Goal: Check status: Check status

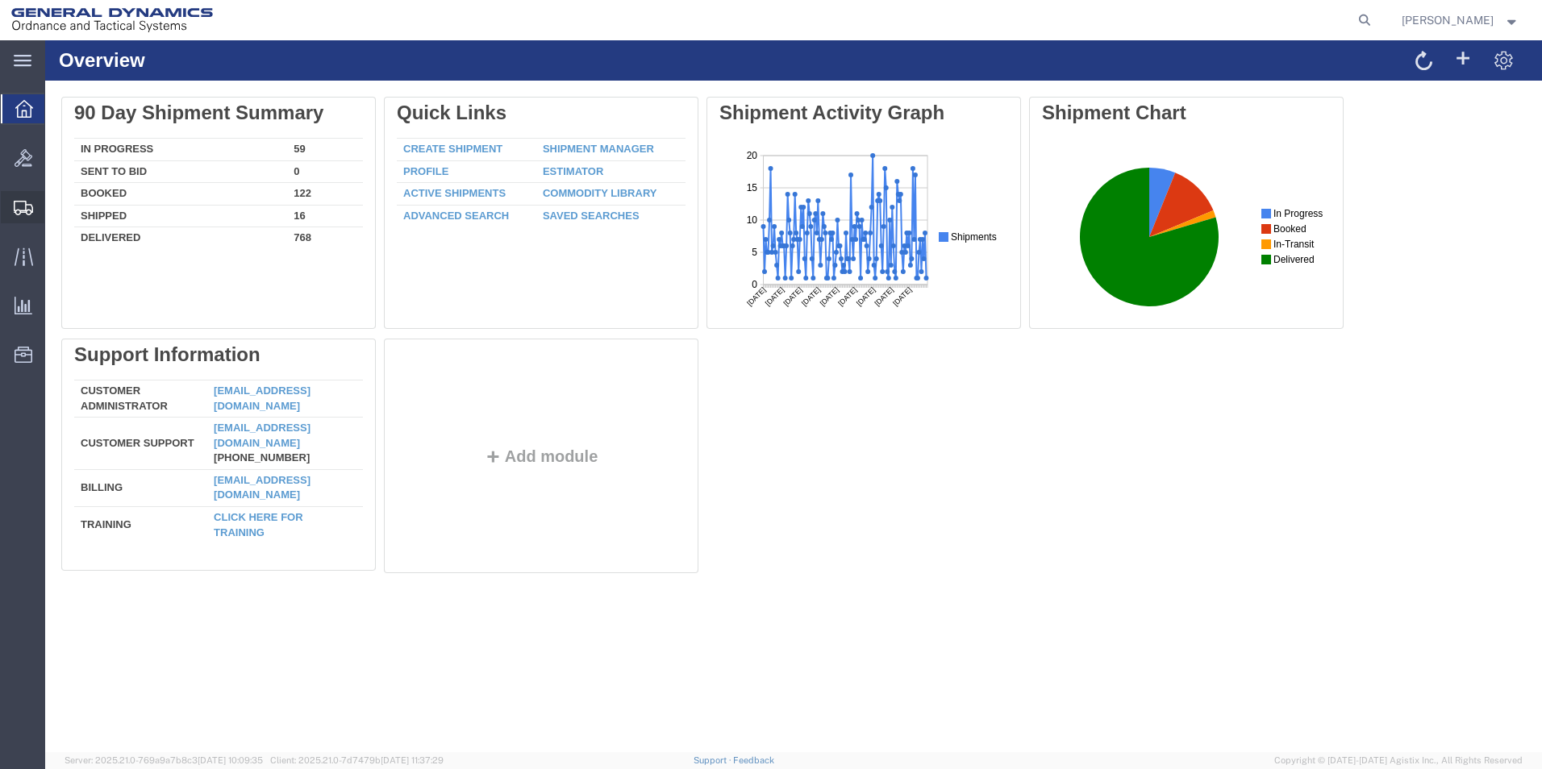
click at [0, 0] on span "Create Shipment" at bounding box center [0, 0] width 0 height 0
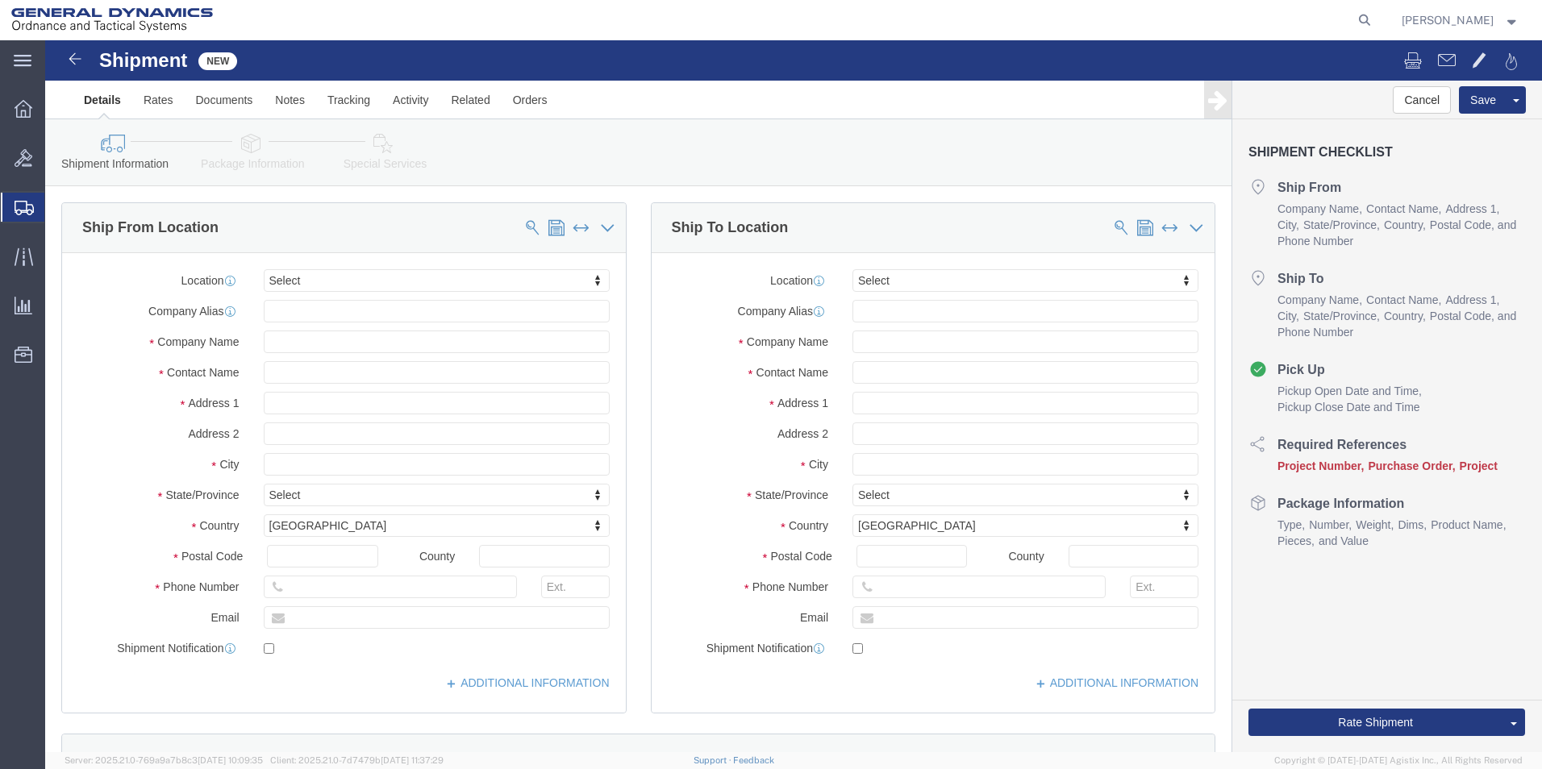
select select
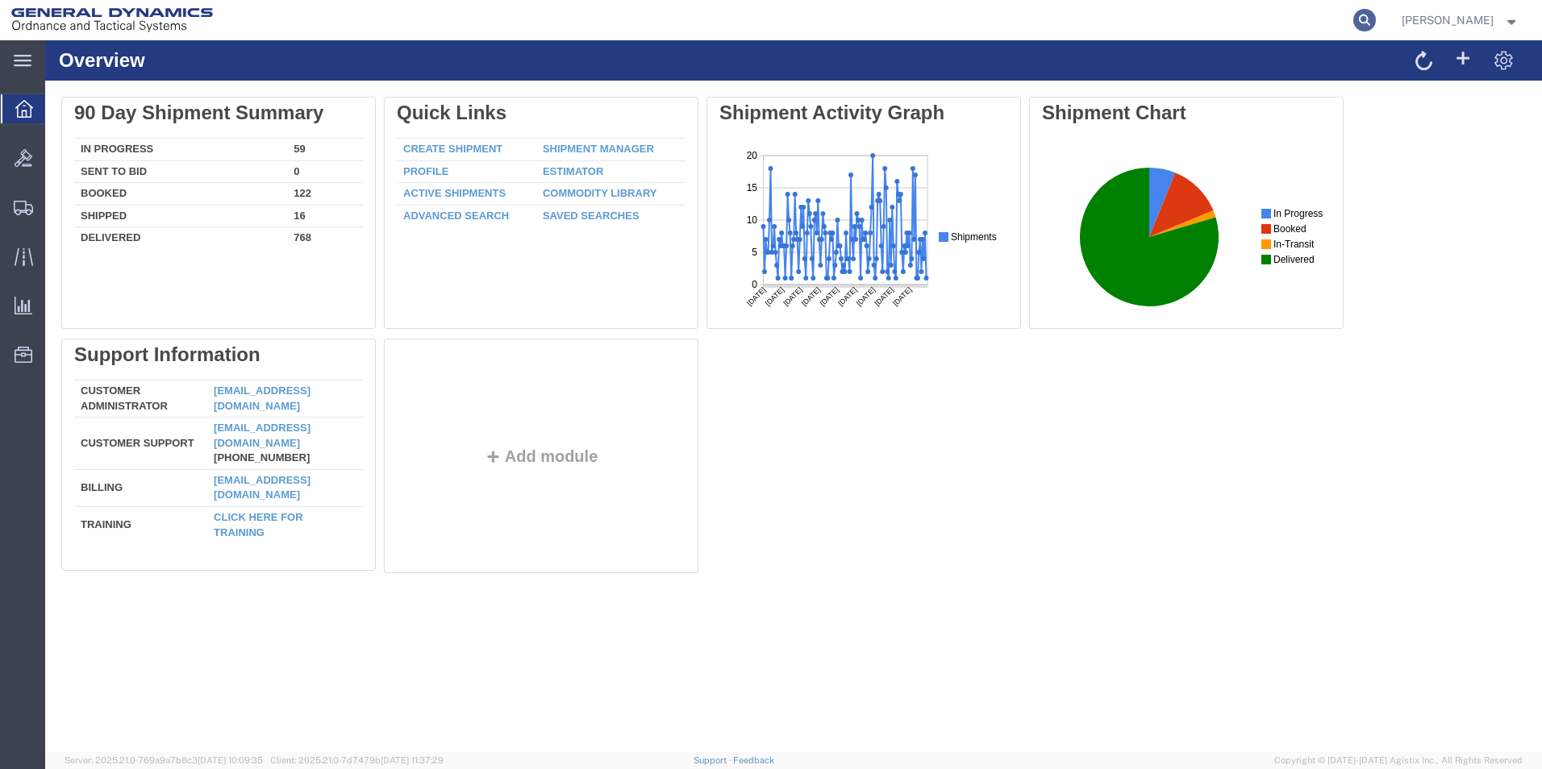
click at [1376, 19] on icon at bounding box center [1364, 20] width 23 height 23
paste input "57125524"
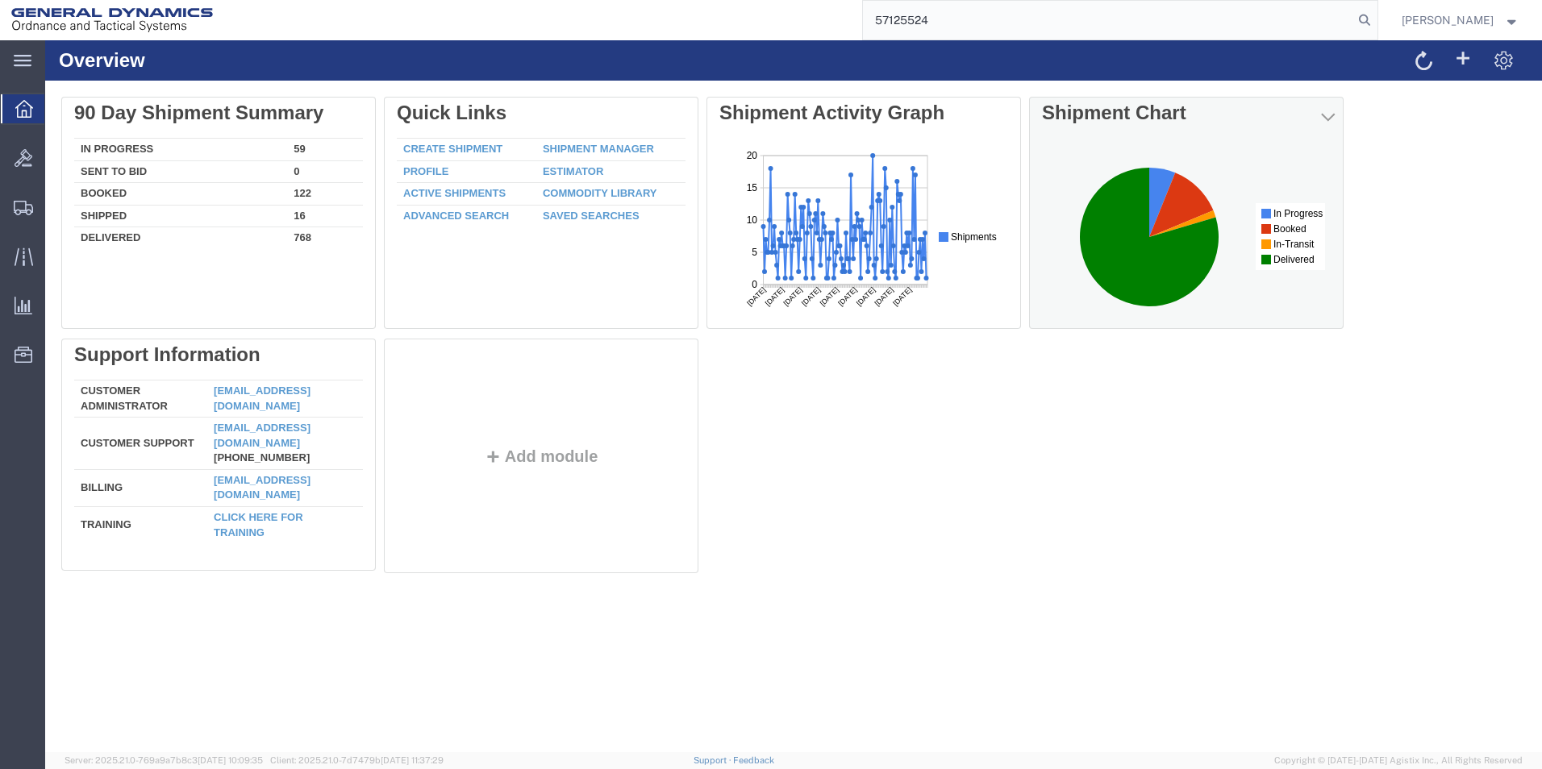
type input "57125524"
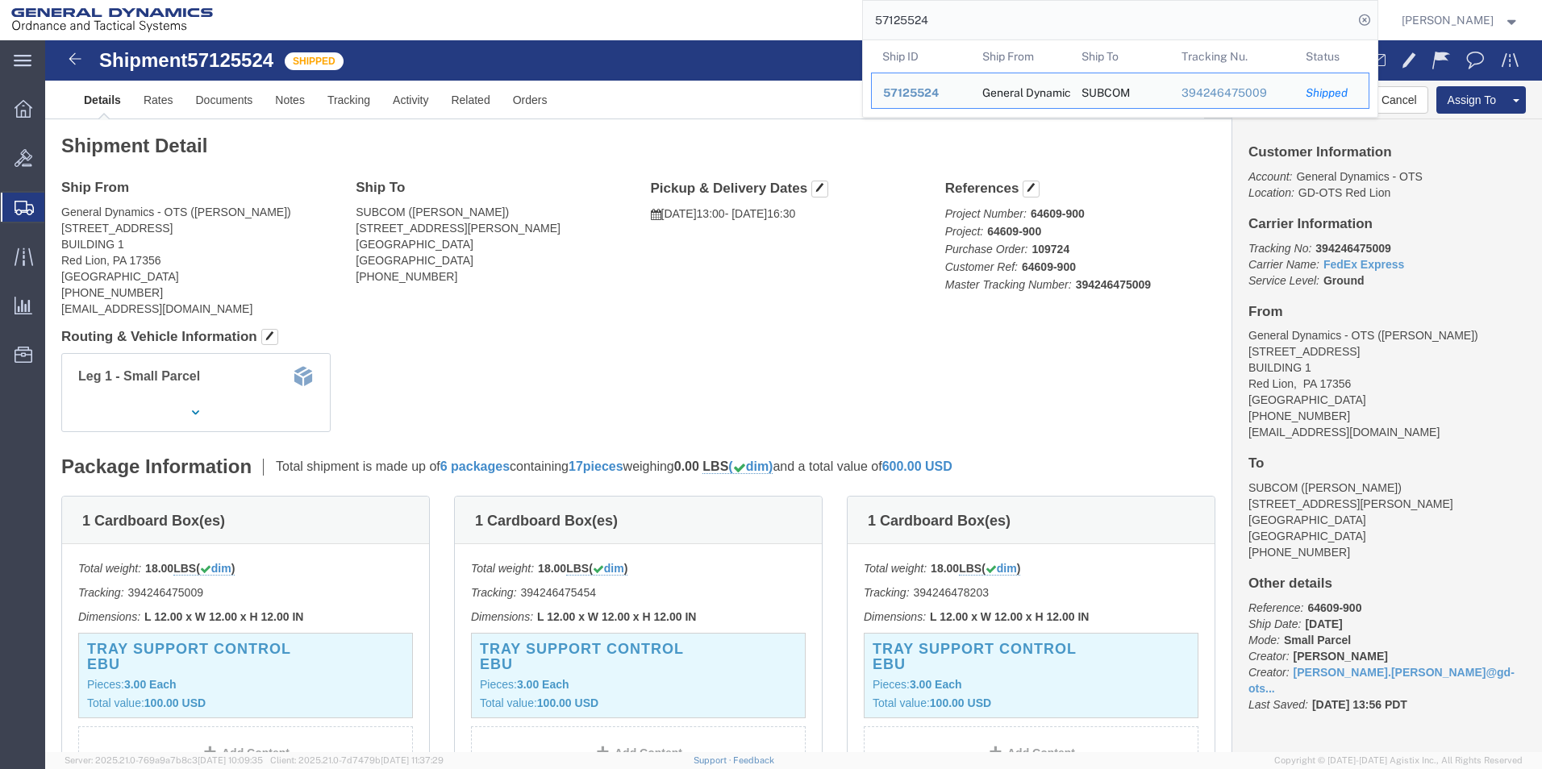
click div "Leg 1 - Small Parcel"
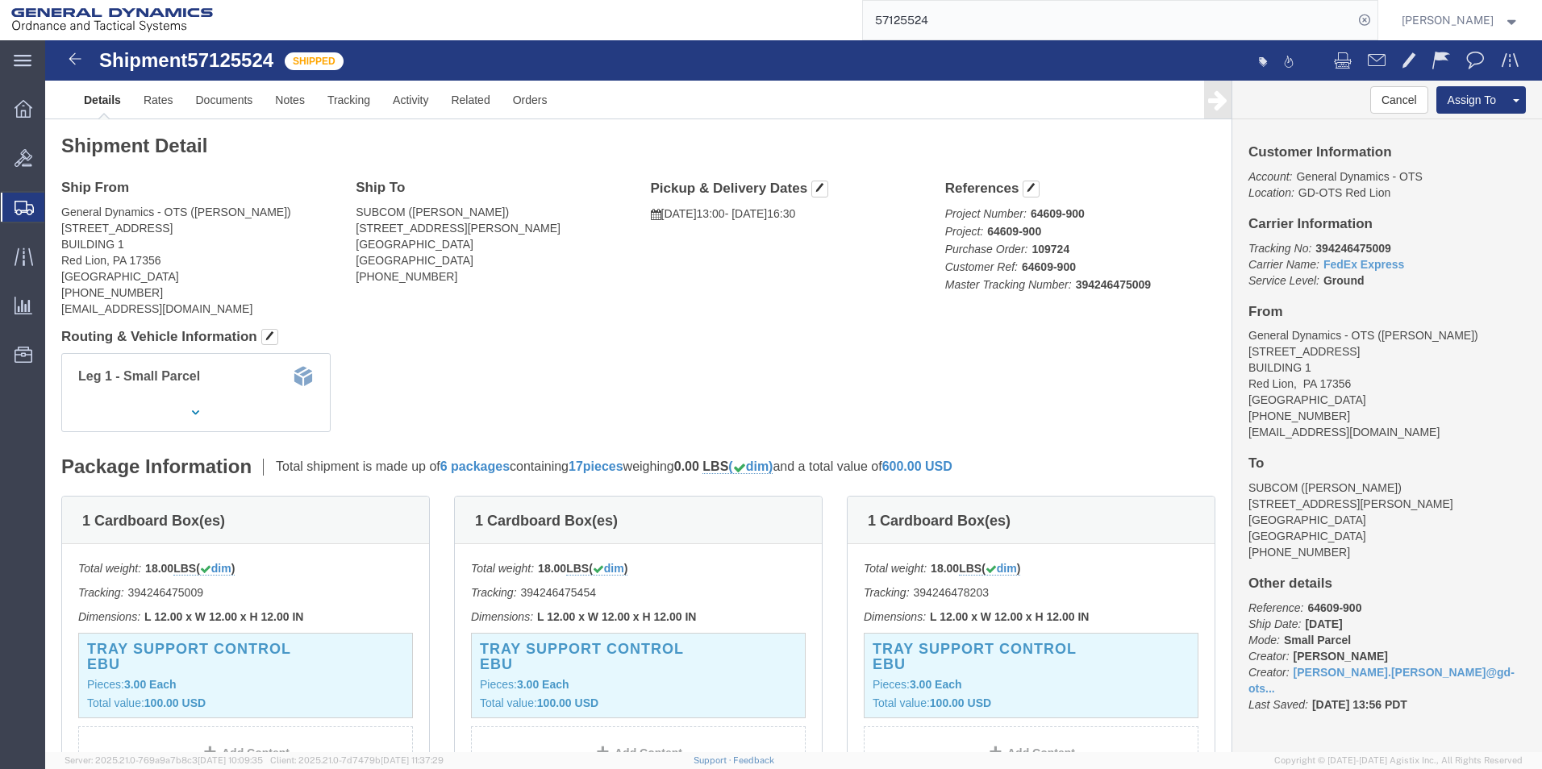
click at [0, 0] on span "Create Shipment" at bounding box center [0, 0] width 0 height 0
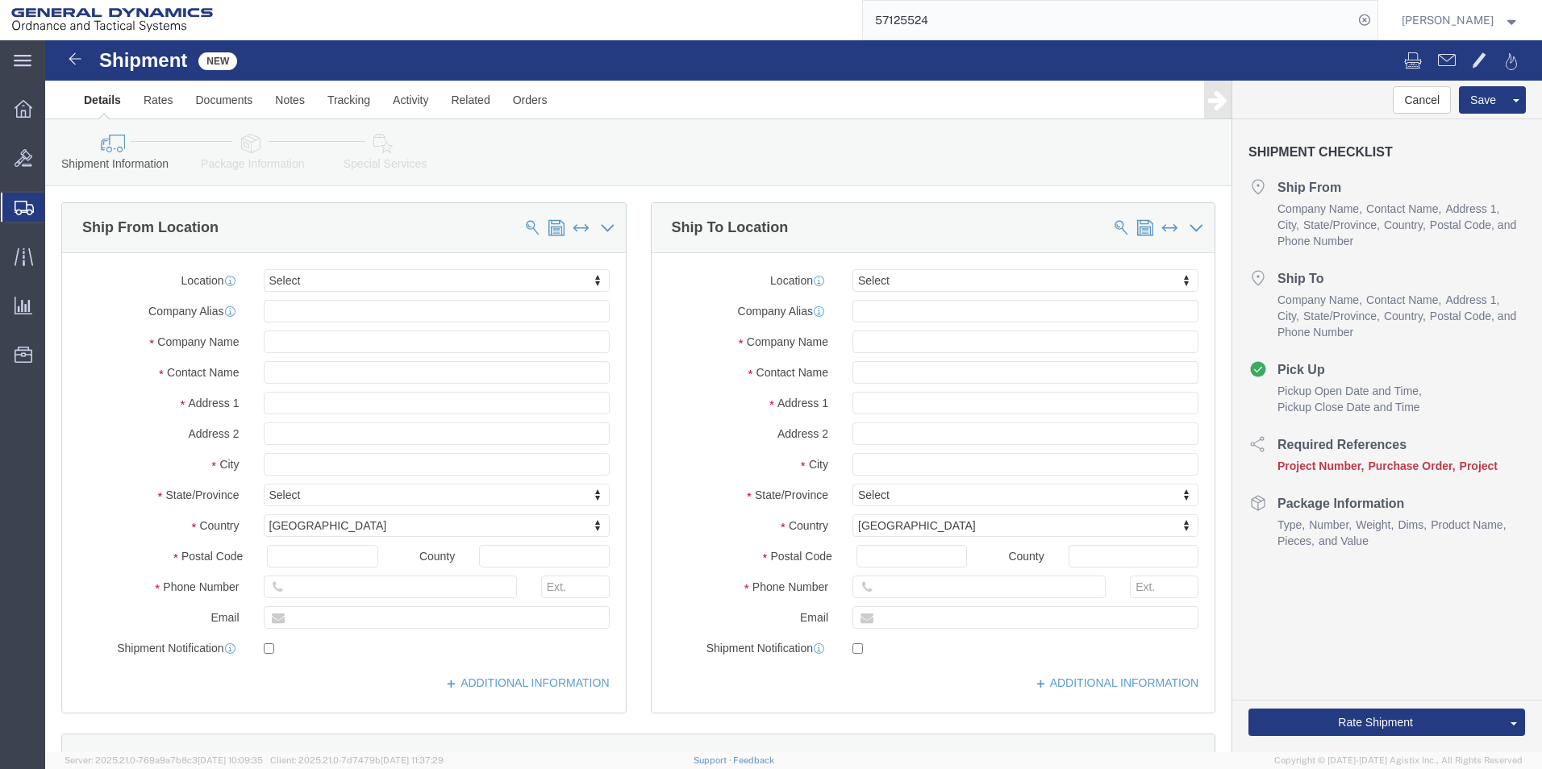
select select
